Goal: Task Accomplishment & Management: Use online tool/utility

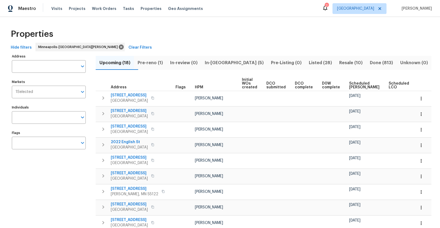
scroll to position [0, 12]
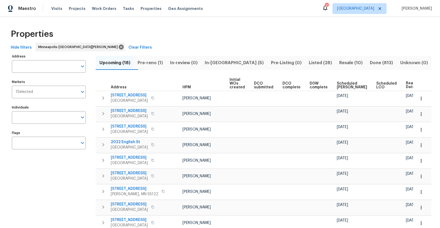
click at [155, 63] on span "Pre-reno (1)" at bounding box center [150, 63] width 26 height 8
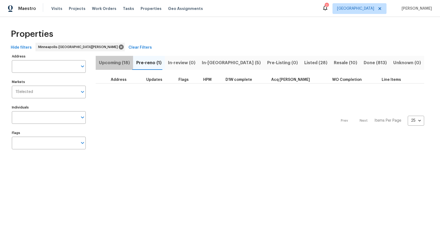
click at [115, 64] on span "Upcoming (18)" at bounding box center [114, 63] width 31 height 8
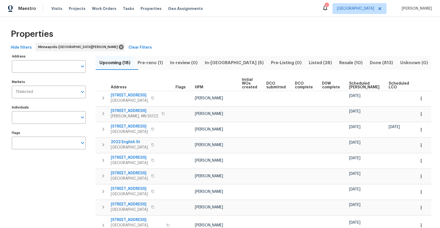
click at [418, 85] on span "Ready Date" at bounding box center [424, 86] width 12 height 8
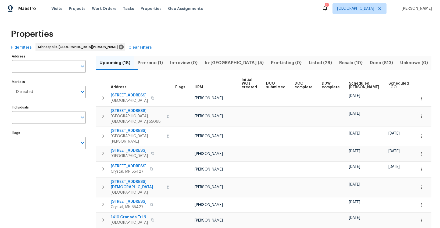
click at [155, 65] on span "Pre-reno (1)" at bounding box center [150, 63] width 26 height 8
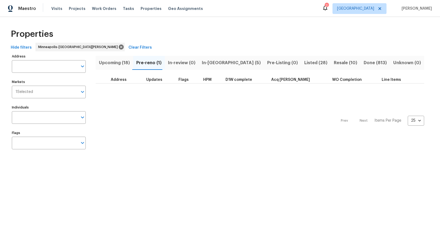
click at [179, 61] on span "In-review (0)" at bounding box center [181, 63] width 27 height 8
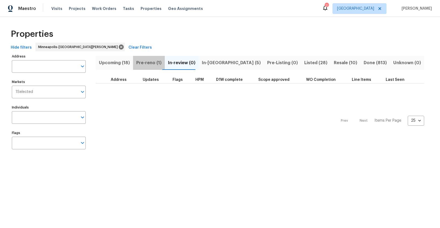
click at [151, 62] on span "Pre-reno (1)" at bounding box center [148, 63] width 25 height 8
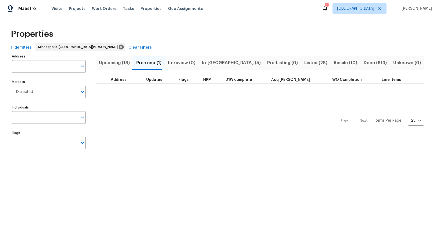
click at [212, 63] on span "In-reno (5)" at bounding box center [231, 63] width 59 height 8
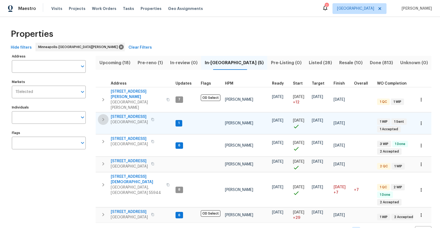
click at [104, 116] on icon "button" at bounding box center [103, 119] width 6 height 6
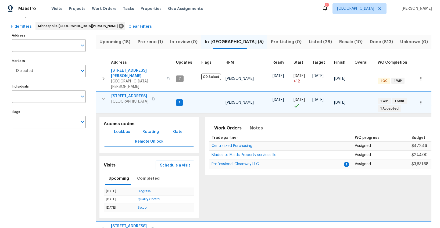
scroll to position [43, 0]
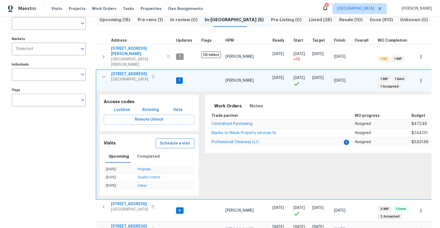
click at [162, 140] on span "Schedule a visit" at bounding box center [175, 143] width 30 height 7
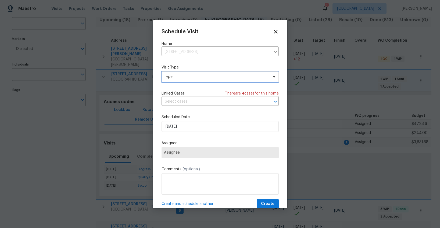
click at [170, 79] on span "Type" at bounding box center [216, 76] width 105 height 5
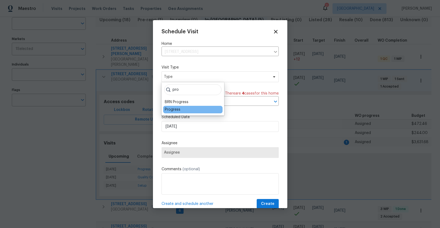
type input "pro"
click at [166, 110] on div "Progress" at bounding box center [173, 109] width 16 height 5
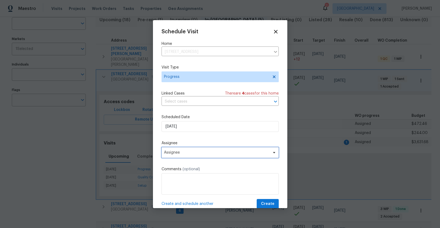
click at [179, 153] on span "Assignee" at bounding box center [216, 152] width 105 height 4
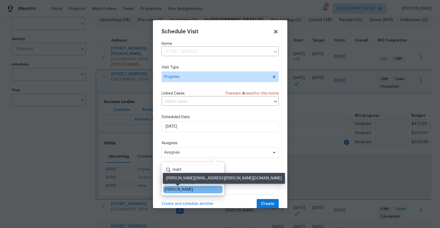
type input "matt"
click at [189, 188] on div "[PERSON_NAME]" at bounding box center [179, 189] width 28 height 5
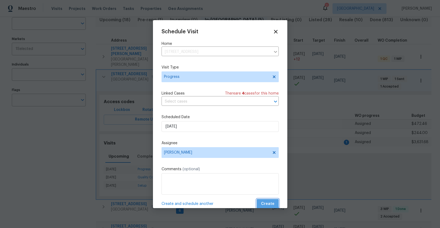
click at [263, 201] on span "Create" at bounding box center [267, 204] width 13 height 7
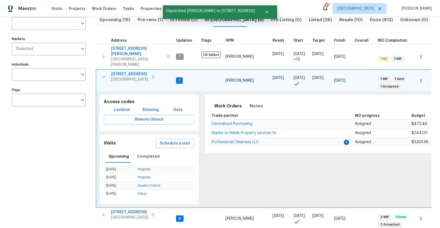
click at [104, 76] on icon "button" at bounding box center [103, 77] width 3 height 2
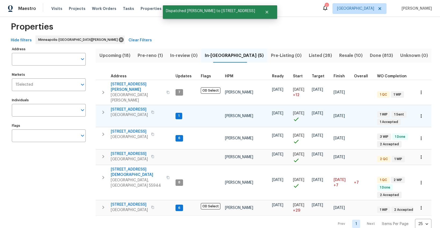
scroll to position [2, 0]
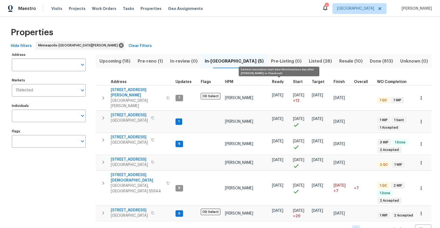
click at [277, 82] on span "Ready" at bounding box center [278, 82] width 12 height 4
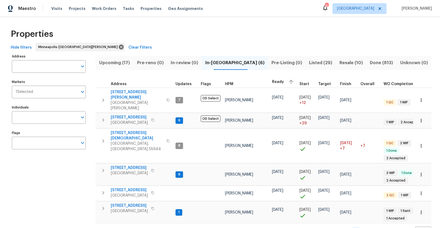
click at [120, 62] on span "Upcoming (17)" at bounding box center [114, 63] width 31 height 8
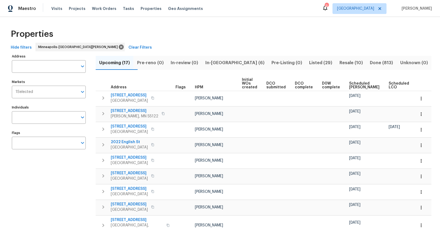
click at [418, 86] on span "Ready Date" at bounding box center [424, 86] width 12 height 8
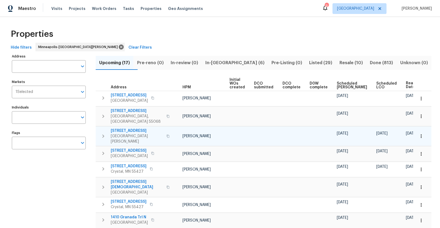
scroll to position [0, 12]
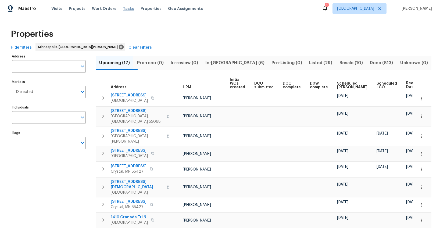
click at [125, 9] on span "Tasks" at bounding box center [128, 9] width 11 height 4
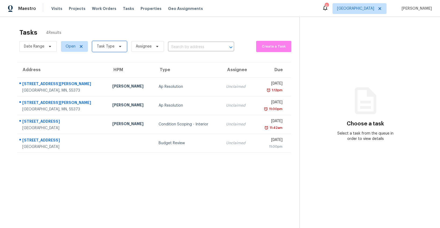
click at [102, 48] on span "Task Type" at bounding box center [106, 46] width 18 height 5
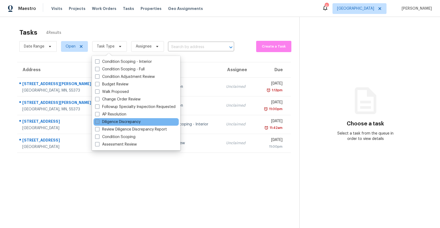
click at [111, 120] on label "Diligence Discrepancy" at bounding box center [117, 121] width 45 height 5
click at [99, 120] on input "Diligence Discrepancy" at bounding box center [96, 120] width 3 height 3
checkbox input "true"
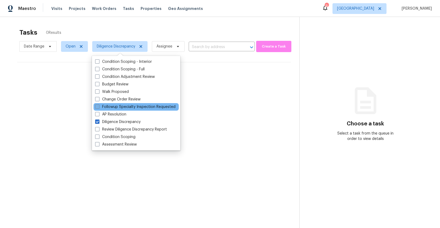
click at [112, 106] on label "Followup Specialty Inspection Requested" at bounding box center [135, 106] width 80 height 5
click at [99, 106] on input "Followup Specialty Inspection Requested" at bounding box center [96, 105] width 3 height 3
checkbox input "true"
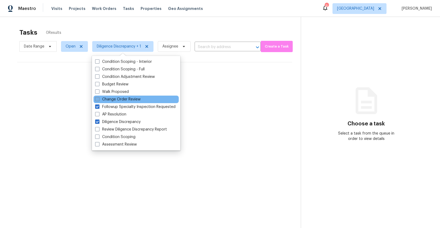
click at [110, 100] on label "Change Order Review" at bounding box center [117, 99] width 45 height 5
click at [99, 100] on input "Change Order Review" at bounding box center [96, 98] width 3 height 3
checkbox input "true"
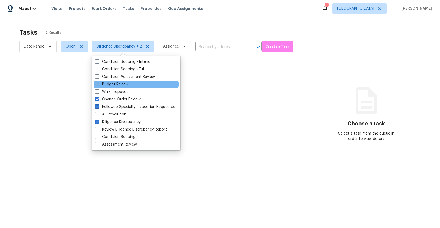
click at [107, 84] on label "Budget Review" at bounding box center [111, 84] width 33 height 5
click at [99, 84] on input "Budget Review" at bounding box center [96, 83] width 3 height 3
checkbox input "true"
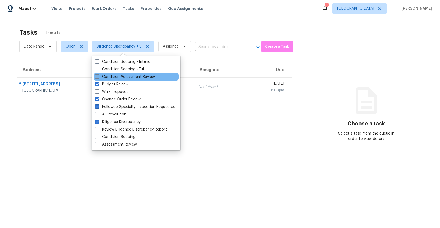
click at [113, 77] on label "Condition Adjustment Review" at bounding box center [125, 76] width 60 height 5
click at [99, 77] on input "Condition Adjustment Review" at bounding box center [96, 75] width 3 height 3
checkbox input "true"
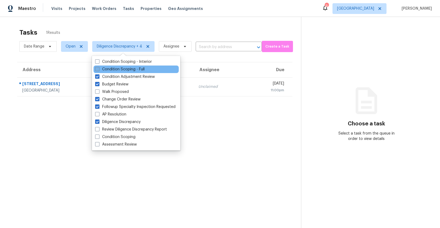
click at [112, 70] on label "Condition Scoping - Full" at bounding box center [119, 69] width 49 height 5
click at [99, 70] on input "Condition Scoping - Full" at bounding box center [96, 68] width 3 height 3
checkbox input "true"
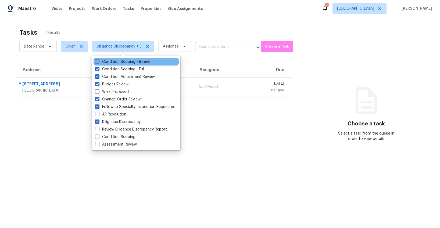
click at [111, 62] on label "Condition Scoping - Interior" at bounding box center [123, 61] width 57 height 5
click at [99, 62] on input "Condition Scoping - Interior" at bounding box center [96, 60] width 3 height 3
checkbox input "true"
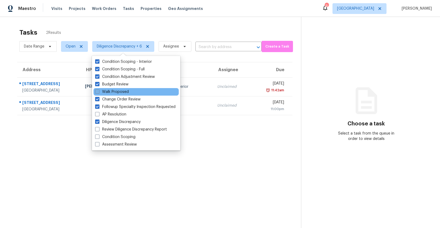
click at [115, 90] on label "Walk Proposed" at bounding box center [112, 91] width 34 height 5
click at [99, 90] on input "Walk Proposed" at bounding box center [96, 90] width 3 height 3
checkbox input "true"
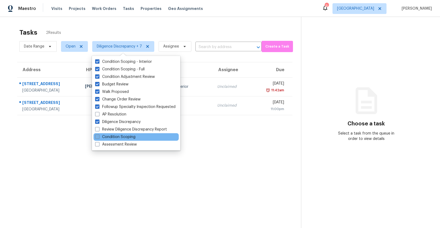
click at [110, 136] on label "Condition Scoping" at bounding box center [115, 136] width 40 height 5
click at [99, 136] on input "Condition Scoping" at bounding box center [96, 135] width 3 height 3
checkbox input "true"
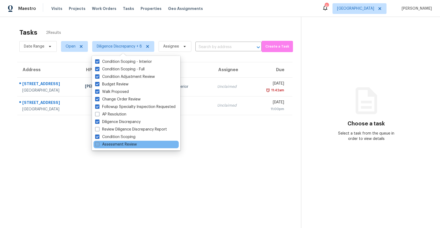
click at [111, 144] on label "Assessment Review" at bounding box center [116, 144] width 42 height 5
click at [99, 144] on input "Assessment Review" at bounding box center [96, 143] width 3 height 3
checkbox input "true"
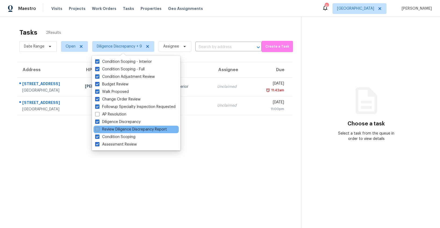
click at [111, 131] on label "Review Diligence Discrepancy Report" at bounding box center [131, 129] width 72 height 5
click at [99, 130] on input "Review Diligence Discrepancy Report" at bounding box center [96, 128] width 3 height 3
checkbox input "true"
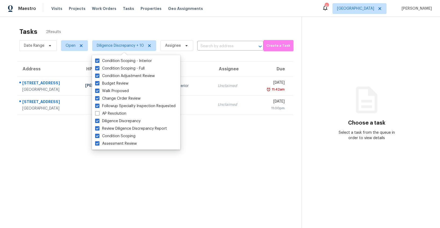
click at [112, 170] on section "Tasks 2 Results Date Range Open Diligence Discrepancy + 10 Assignee ​ Create a …" at bounding box center [155, 135] width 293 height 220
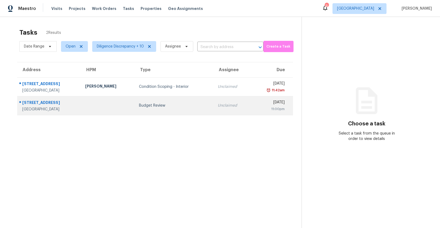
click at [136, 111] on td "Budget Review" at bounding box center [174, 105] width 79 height 19
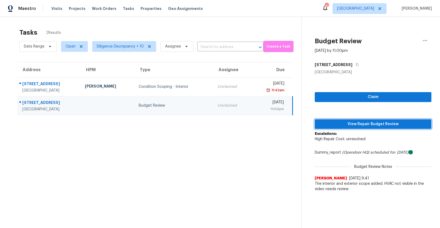
click at [358, 121] on span "View Repair Budget Review" at bounding box center [373, 124] width 108 height 7
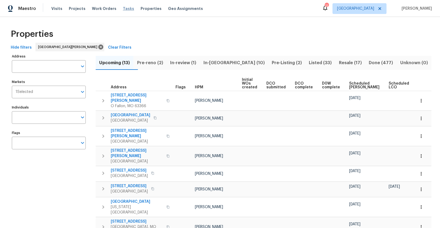
click at [123, 9] on span "Tasks" at bounding box center [128, 9] width 11 height 4
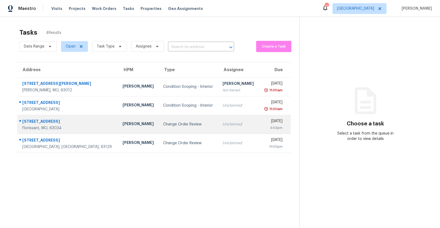
click at [159, 129] on td "Change Order Review" at bounding box center [189, 124] width 60 height 19
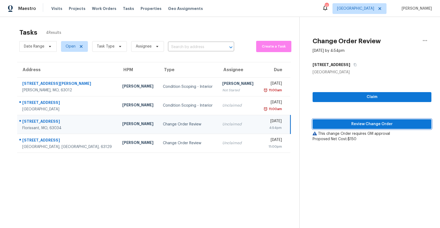
click at [355, 124] on span "Review Change Order" at bounding box center [372, 124] width 110 height 7
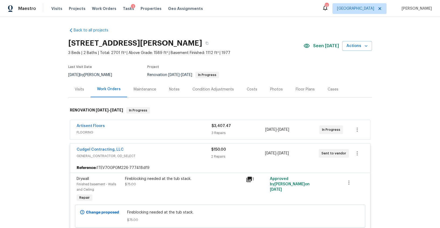
click at [176, 129] on div "Artisent Floors" at bounding box center [144, 126] width 135 height 6
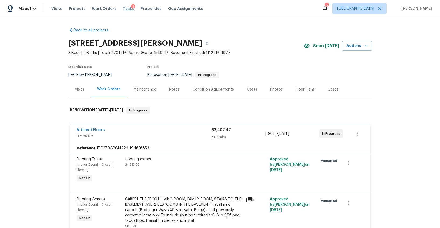
click at [123, 8] on span "Tasks" at bounding box center [128, 9] width 11 height 4
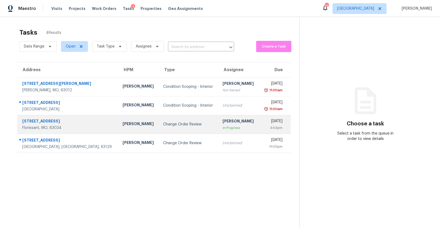
click at [188, 122] on div "Change Order Review" at bounding box center [188, 124] width 51 height 5
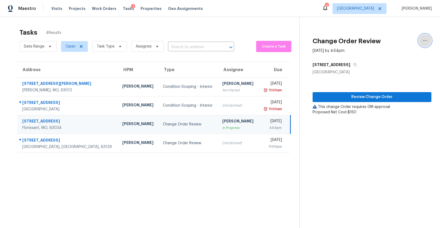
click at [423, 39] on icon "button" at bounding box center [425, 40] width 6 height 6
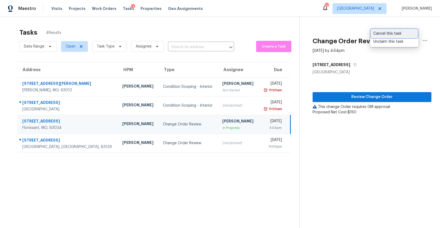
click at [390, 35] on div "Cancel this task" at bounding box center [394, 33] width 42 height 5
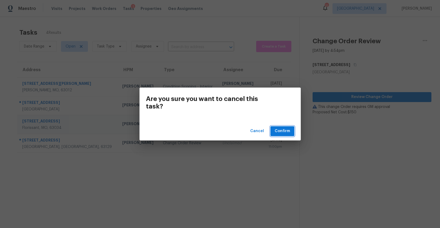
click at [285, 128] on span "Confirm" at bounding box center [282, 131] width 15 height 7
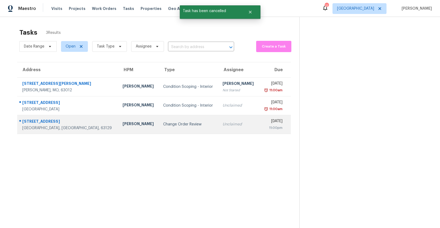
click at [159, 129] on td "Change Order Review" at bounding box center [189, 124] width 60 height 19
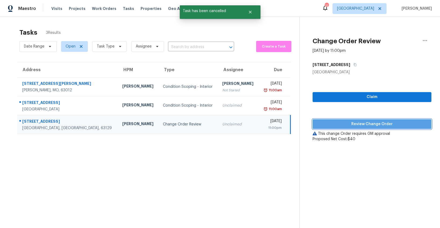
click at [322, 126] on span "Review Change Order" at bounding box center [372, 124] width 110 height 7
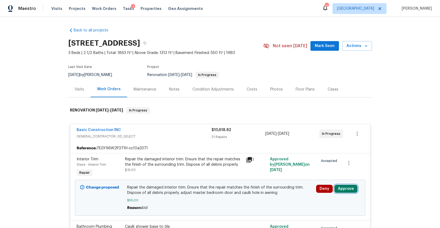
click at [344, 189] on button "Approve" at bounding box center [345, 189] width 23 height 8
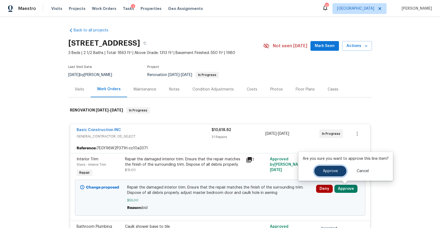
click at [329, 172] on span "Approve" at bounding box center [330, 171] width 15 height 4
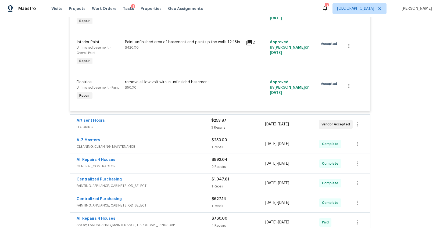
scroll to position [1534, 0]
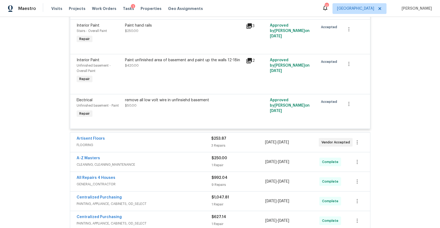
click at [160, 138] on div "Artisent Floors" at bounding box center [144, 139] width 135 height 6
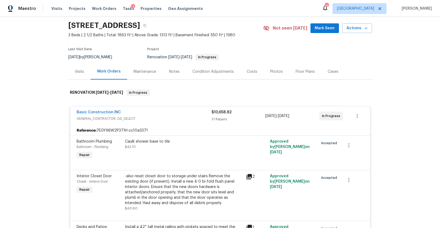
scroll to position [0, 0]
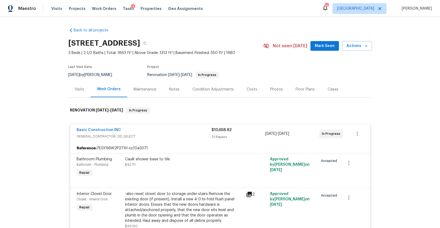
click at [323, 47] on span "Mark Seen" at bounding box center [325, 46] width 20 height 7
click at [123, 10] on span "Tasks" at bounding box center [128, 9] width 11 height 4
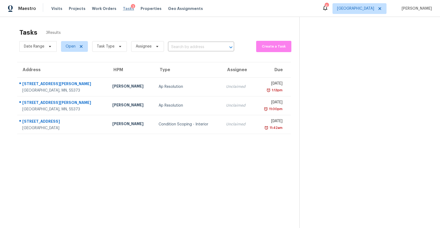
click at [123, 9] on span "Tasks" at bounding box center [128, 9] width 11 height 4
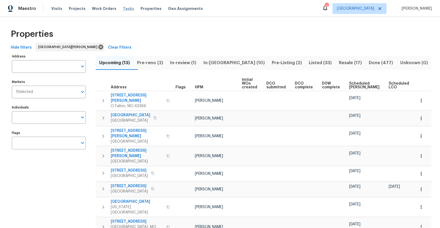
click at [123, 9] on span "Tasks" at bounding box center [128, 9] width 11 height 4
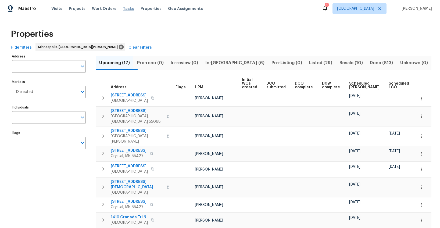
click at [123, 8] on span "Tasks" at bounding box center [128, 9] width 11 height 4
